Goal: Information Seeking & Learning: Check status

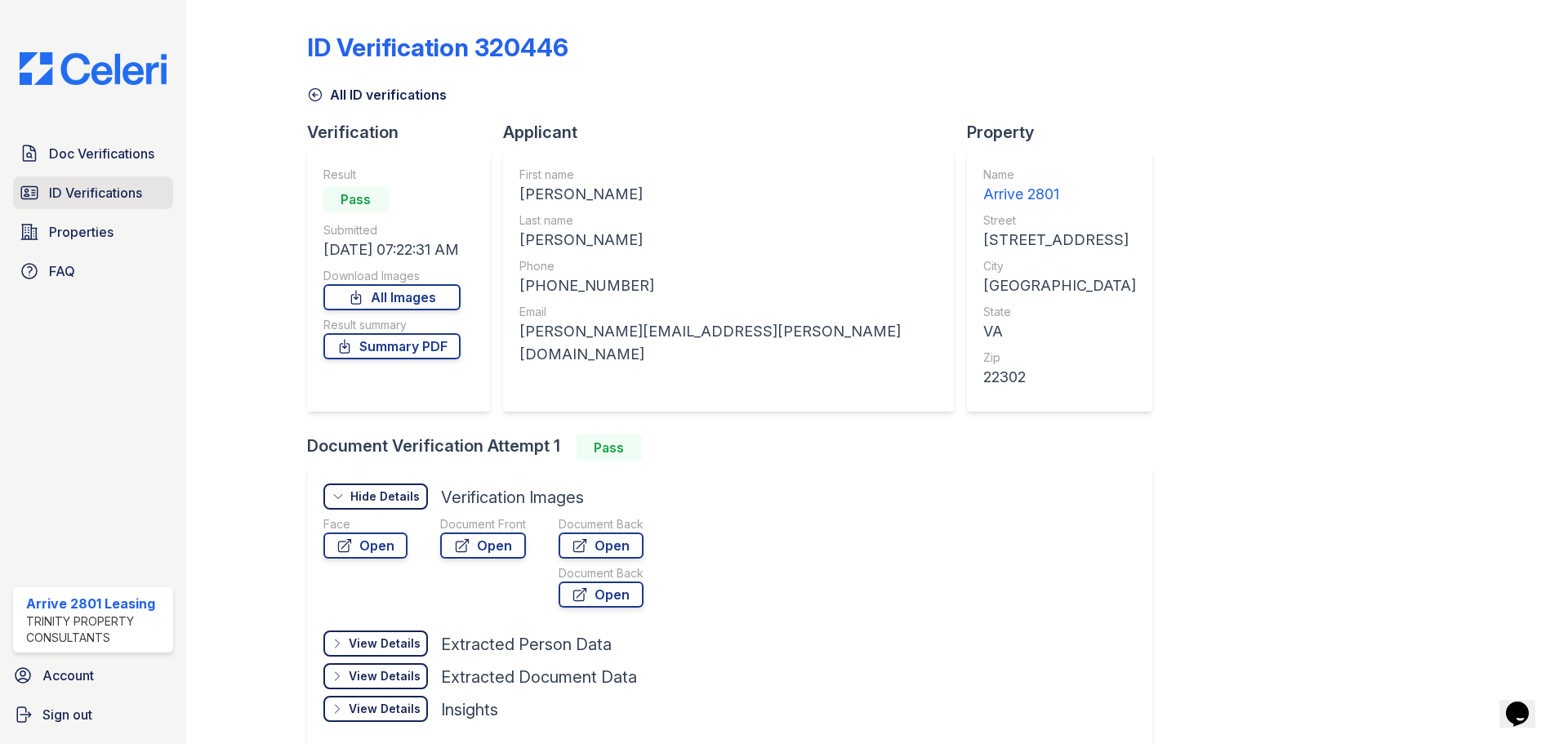
click at [120, 200] on span "ID Verifications" at bounding box center [95, 192] width 93 height 20
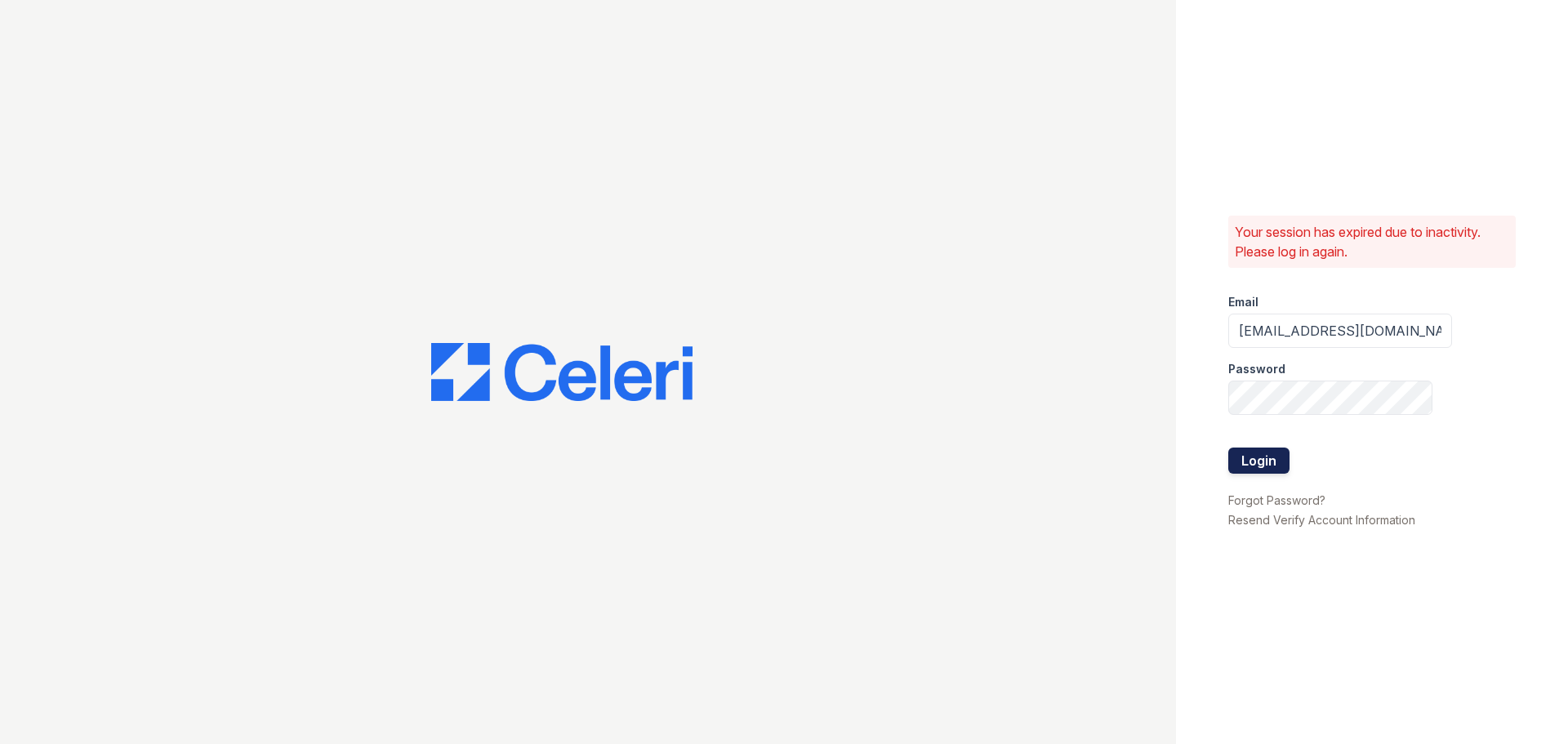
click at [1275, 457] on button "Login" at bounding box center [1258, 461] width 61 height 26
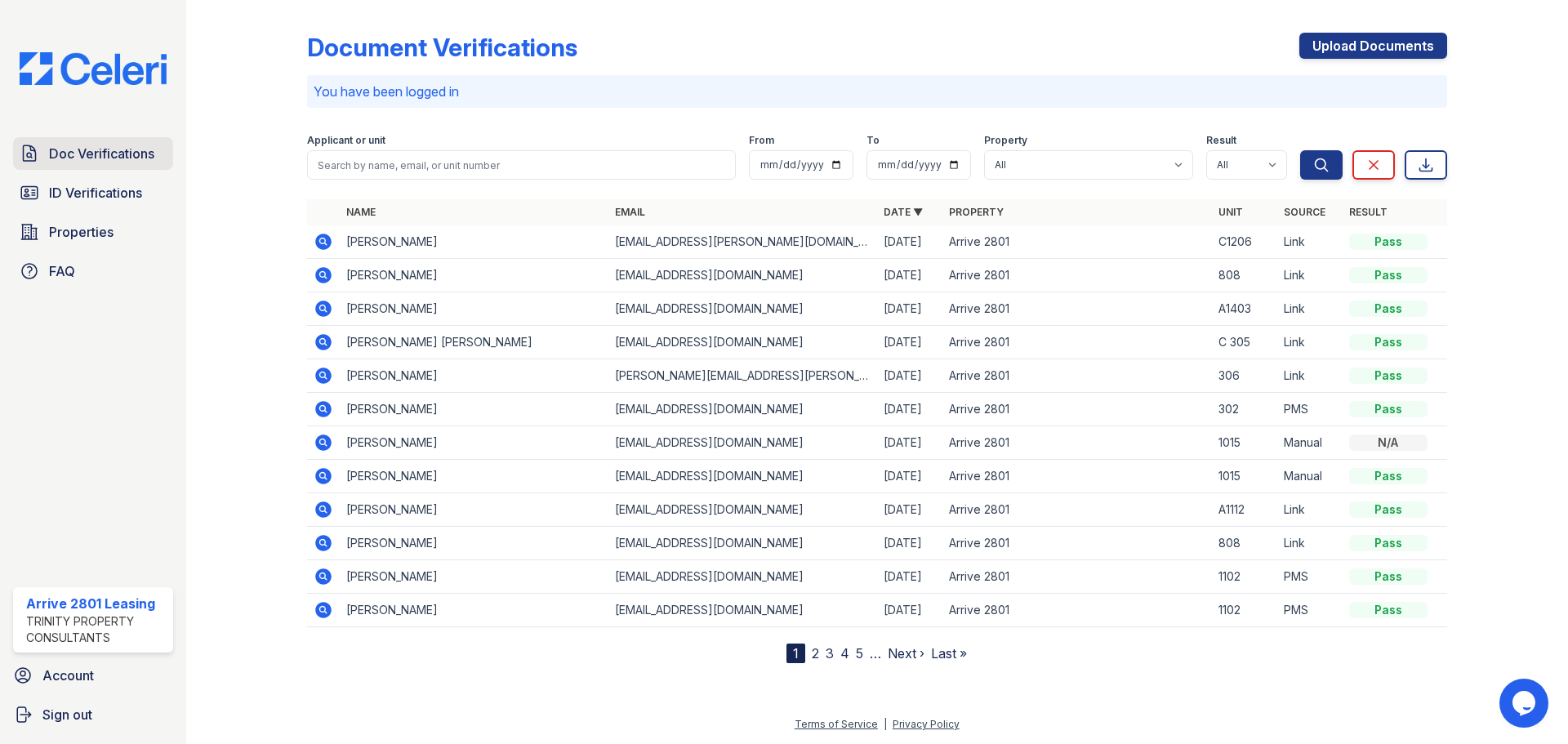
click at [126, 160] on span "Doc Verifications" at bounding box center [101, 153] width 105 height 20
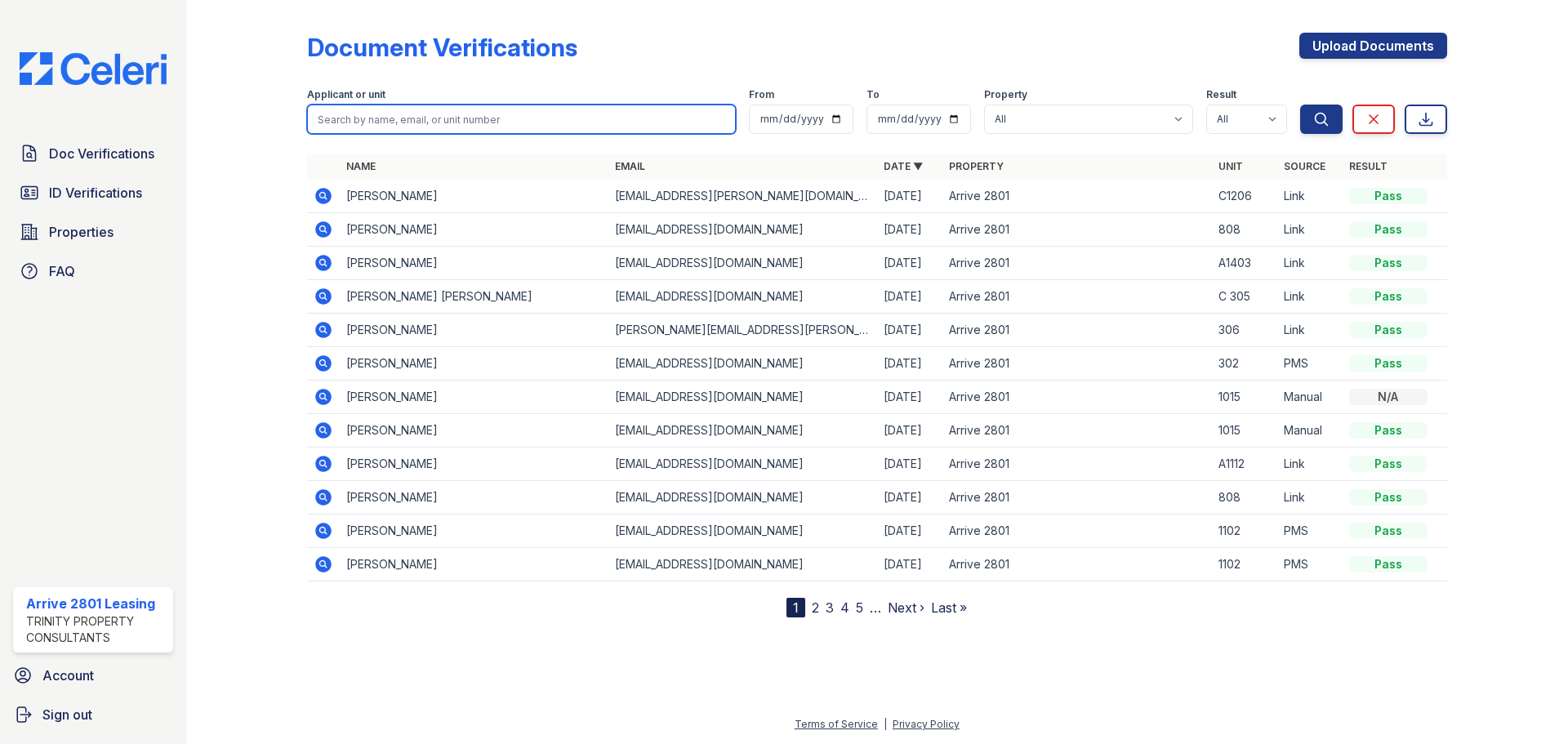
click at [419, 118] on input "search" at bounding box center [522, 119] width 429 height 29
type input "flora"
click at [1300, 105] on button "Search" at bounding box center [1321, 119] width 42 height 29
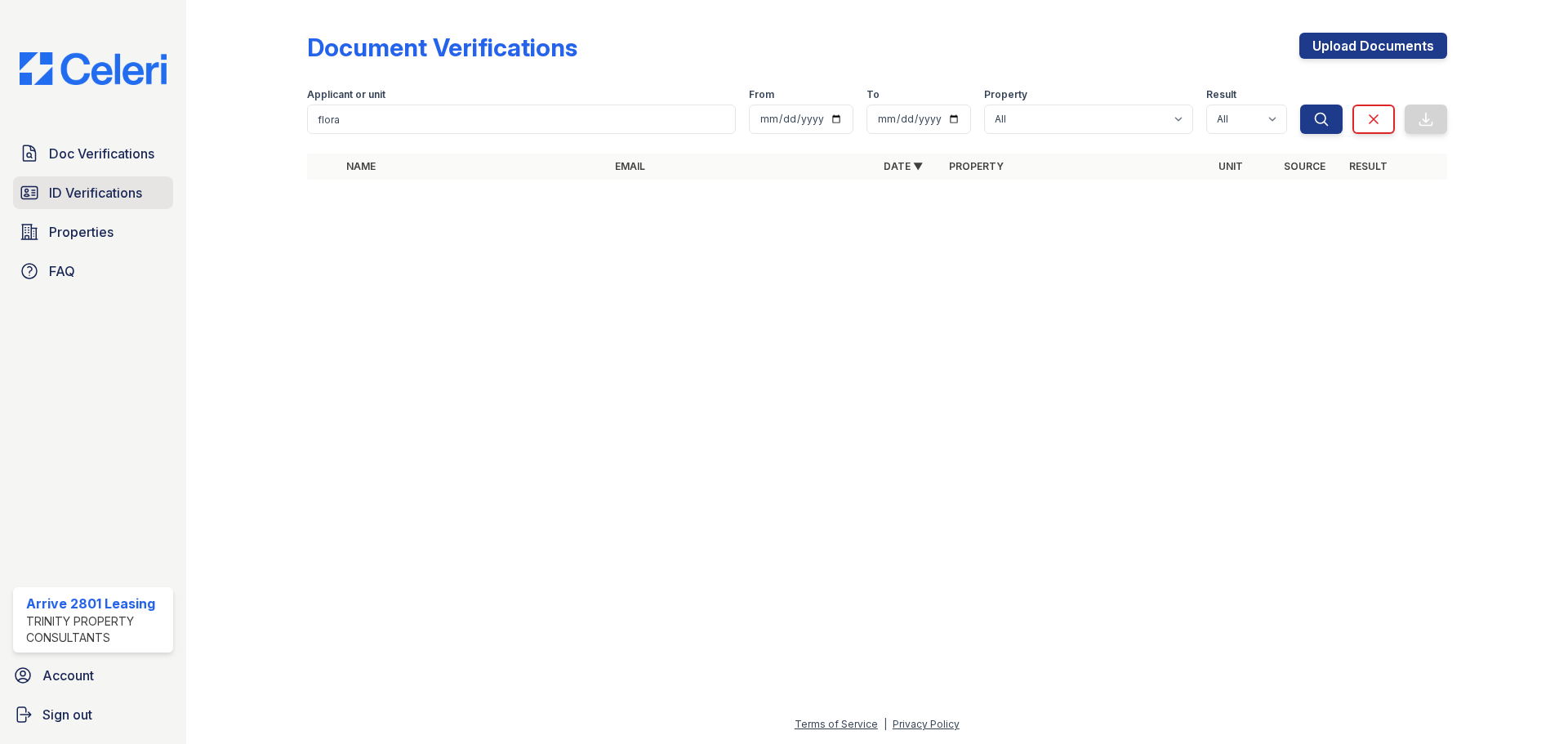
click at [95, 203] on link "ID Verifications" at bounding box center [93, 192] width 160 height 33
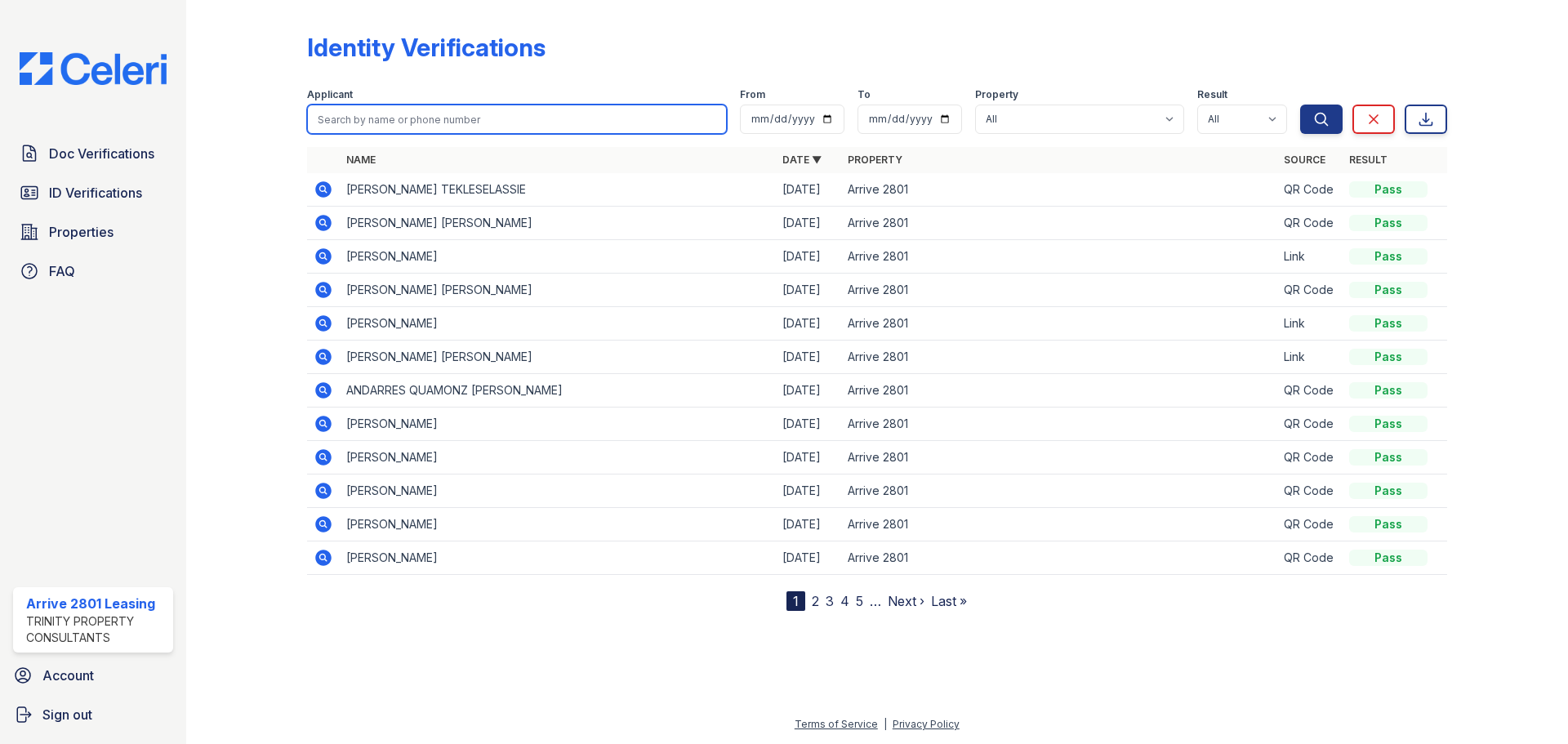
click at [404, 118] on input "search" at bounding box center [517, 119] width 420 height 29
type input "flora"
click at [1300, 105] on button "Search" at bounding box center [1321, 119] width 42 height 29
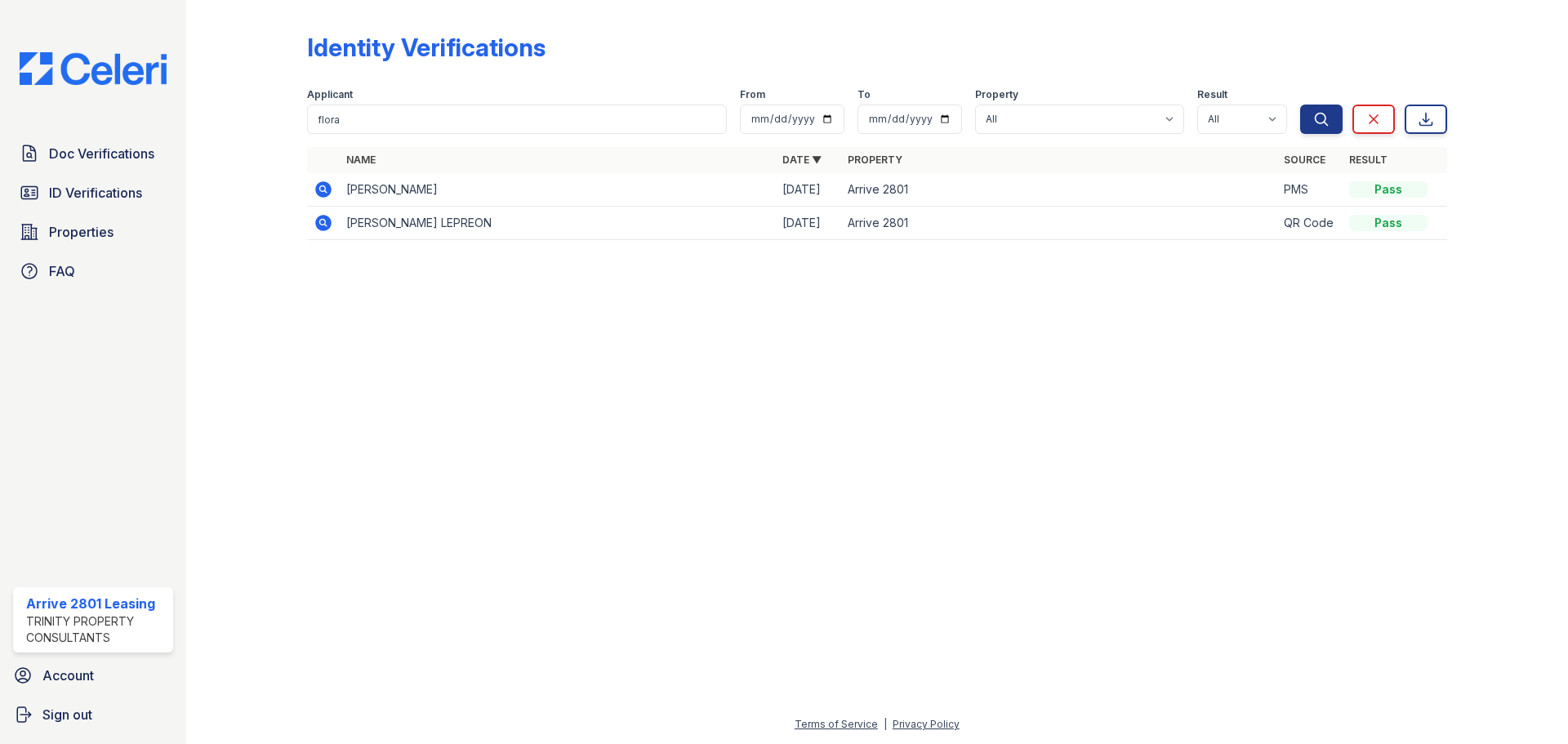
click at [318, 189] on icon at bounding box center [323, 189] width 16 height 16
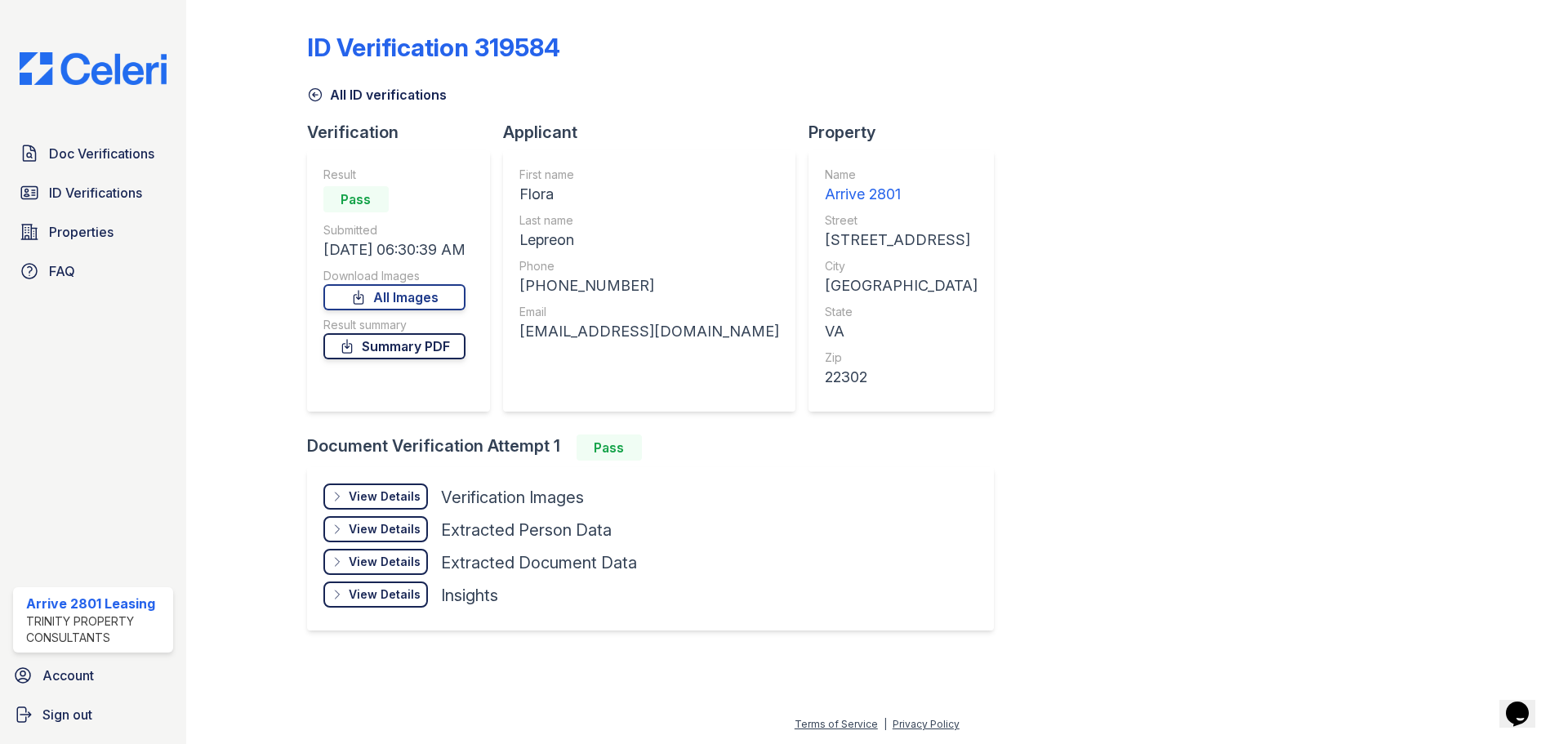
click at [396, 348] on link "Summary PDF" at bounding box center [394, 347] width 142 height 26
click at [61, 199] on span "ID Verifications" at bounding box center [95, 192] width 93 height 20
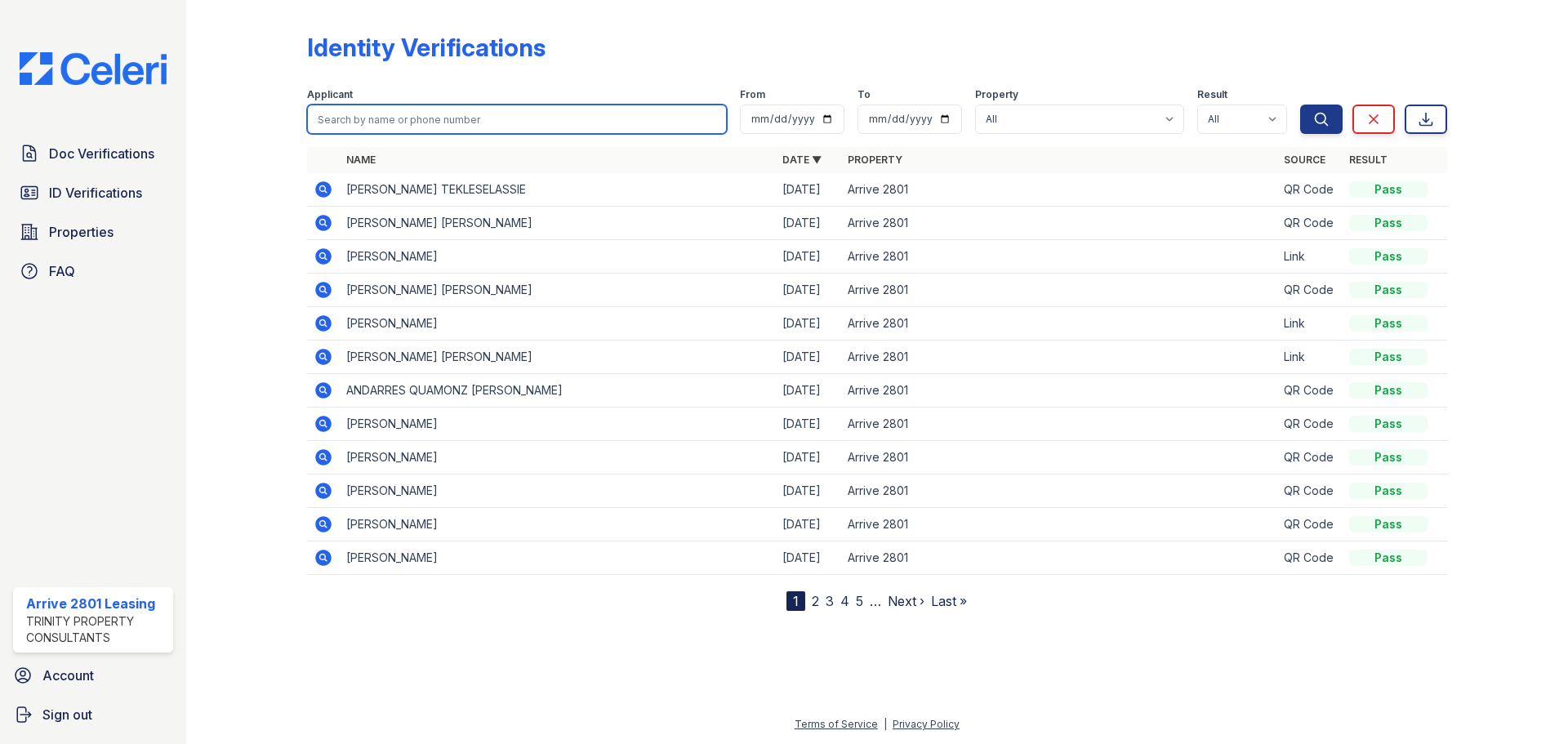
click at [447, 123] on input "search" at bounding box center [517, 119] width 420 height 29
type input "[PERSON_NAME]"
click at [1300, 105] on button "Search" at bounding box center [1321, 119] width 42 height 29
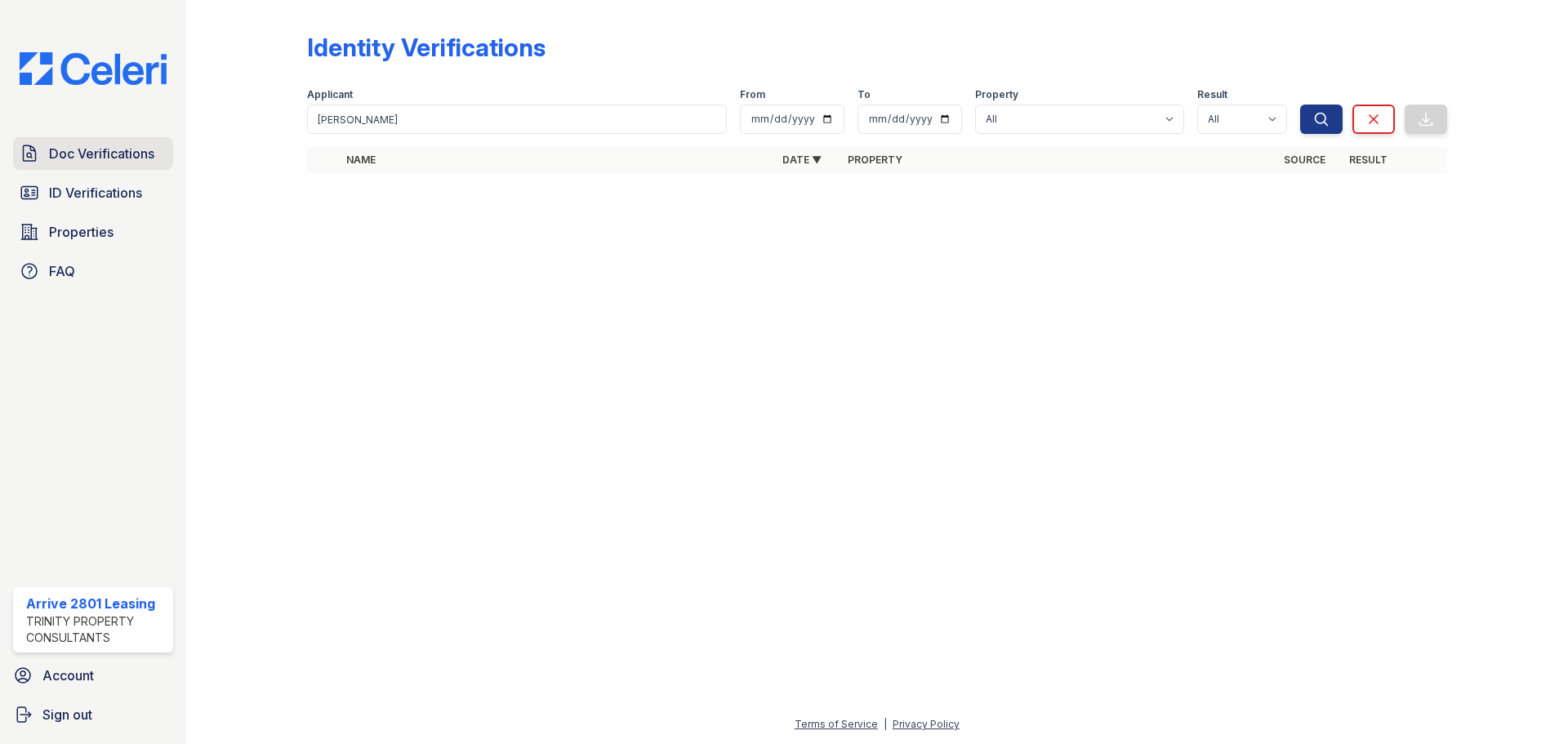
click at [131, 155] on span "Doc Verifications" at bounding box center [101, 153] width 105 height 20
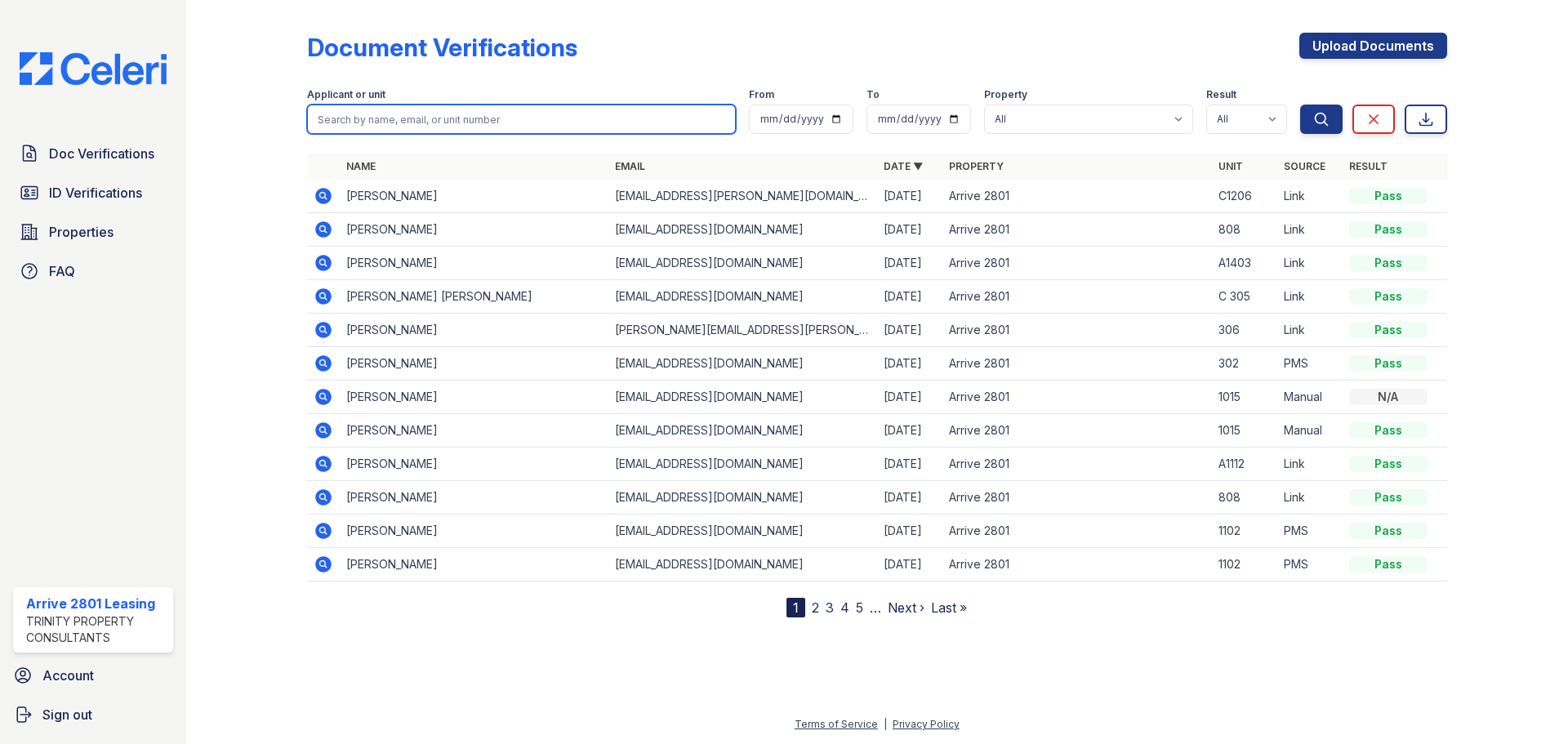
click at [422, 115] on input "search" at bounding box center [522, 119] width 429 height 29
type input "[PERSON_NAME]"
click at [1300, 105] on button "Search" at bounding box center [1321, 119] width 42 height 29
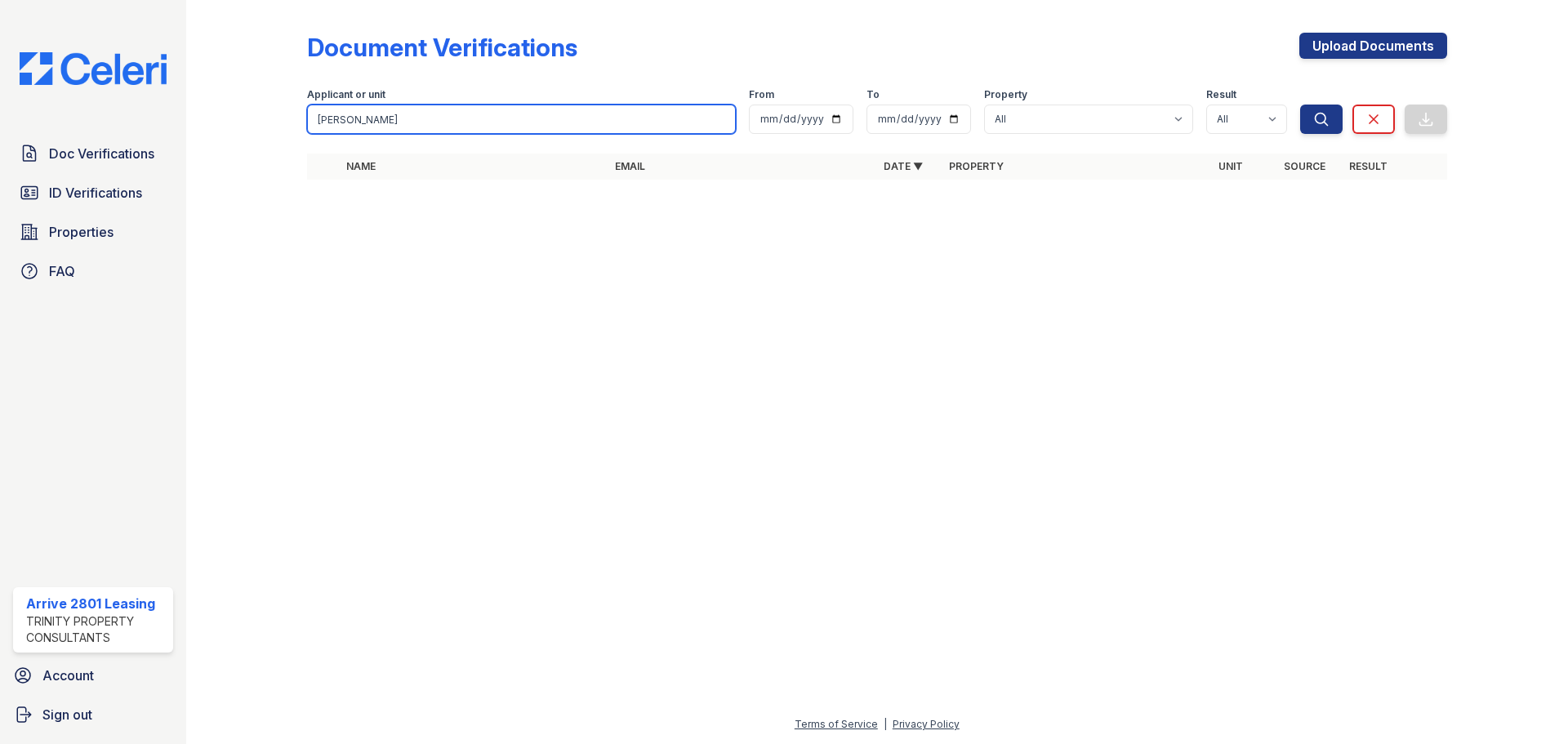
click at [422, 115] on input "[PERSON_NAME]" at bounding box center [522, 119] width 429 height 29
click at [422, 115] on input "[PERSON_NAME]" at bounding box center [522, 119] width 429 height 29
type input "flora"
click at [1300, 105] on button "Search" at bounding box center [1321, 119] width 42 height 29
